Goal: Communication & Community: Share content

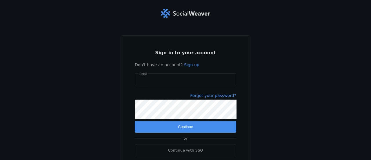
type input "[EMAIL_ADDRESS][DOMAIN_NAME]"
click at [188, 128] on span "Continue" at bounding box center [185, 127] width 15 height 6
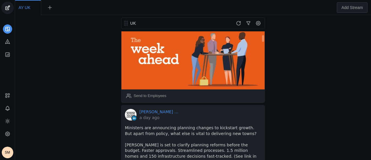
scroll to position [145, 0]
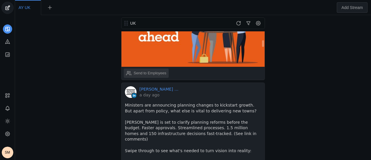
click at [165, 70] on div "Send to Employees" at bounding box center [150, 73] width 33 height 6
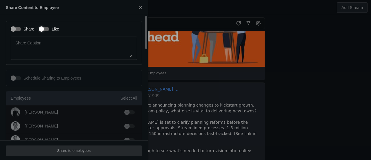
drag, startPoint x: 50, startPoint y: 29, endPoint x: 39, endPoint y: 28, distance: 10.4
click at [50, 29] on label "Like" at bounding box center [54, 29] width 10 height 6
click at [49, 29] on button "Like" at bounding box center [44, 29] width 10 height 4
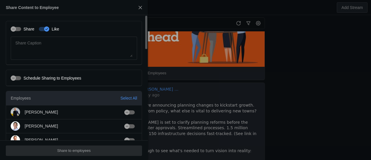
click at [28, 29] on label "Share" at bounding box center [27, 29] width 13 height 6
click at [21, 29] on button "Share" at bounding box center [16, 29] width 10 height 4
click at [125, 98] on div "Select All" at bounding box center [128, 98] width 17 height 6
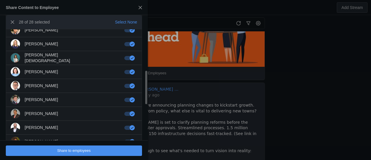
scroll to position [334, 0]
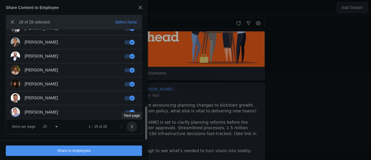
click at [133, 127] on span "Next page" at bounding box center [132, 126] width 10 height 10
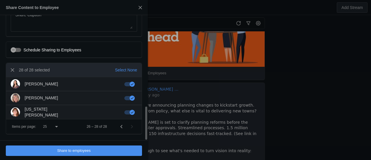
scroll to position [28, 0]
click at [100, 153] on span "undefined" at bounding box center [74, 150] width 136 height 10
